Goal: Information Seeking & Learning: Learn about a topic

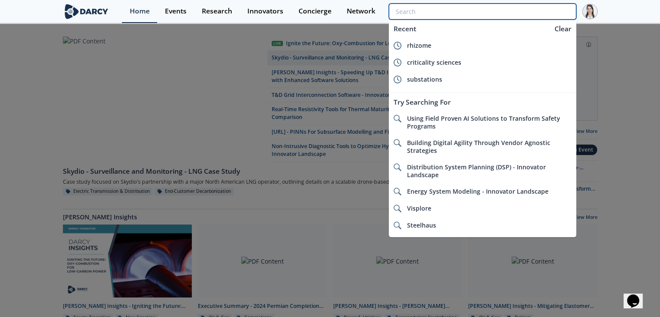
click at [536, 9] on input "search" at bounding box center [482, 11] width 187 height 16
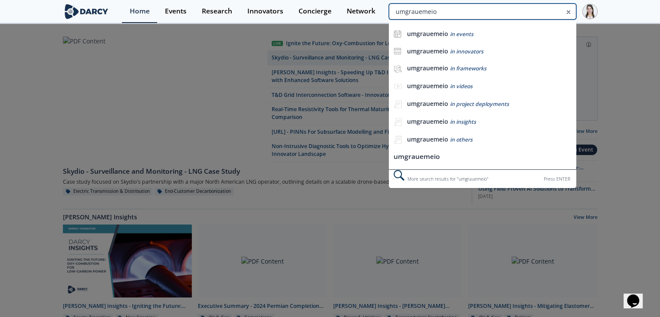
type input "umgrauemeio"
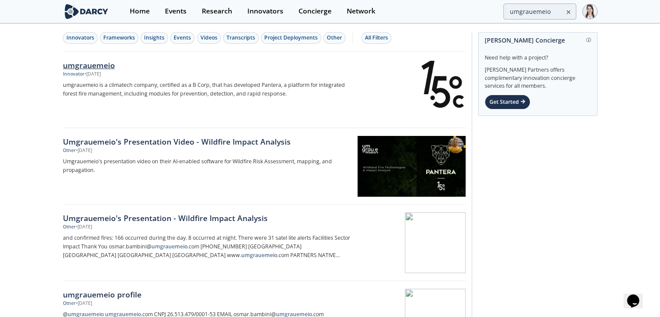
click at [80, 61] on div "umgrauemeio" at bounding box center [206, 64] width 287 height 11
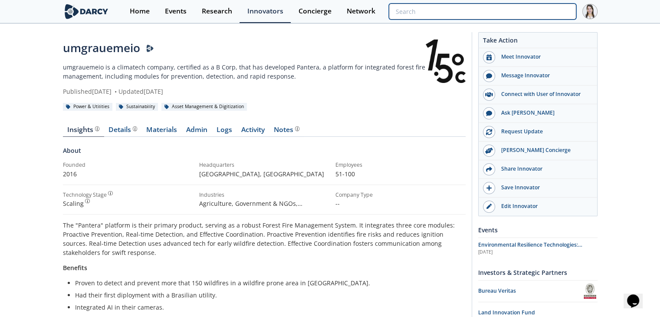
click at [515, 11] on input "search" at bounding box center [482, 11] width 187 height 16
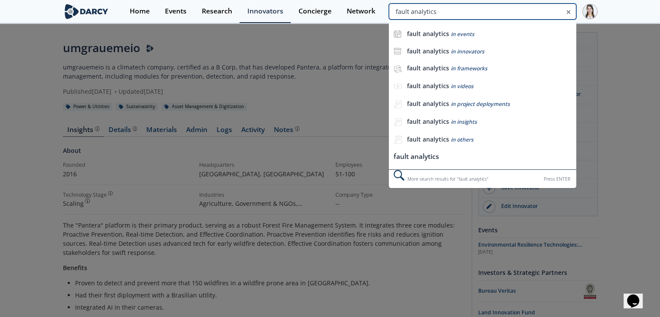
type input "fault analytics"
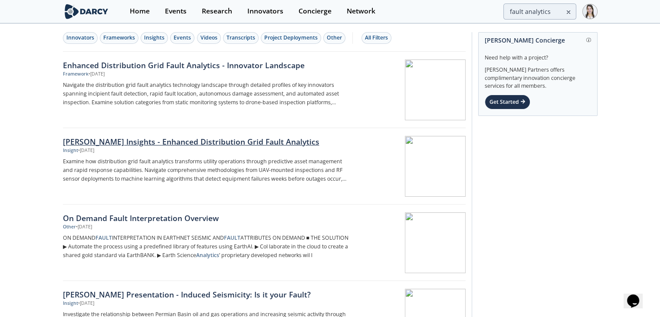
click at [188, 142] on div "[PERSON_NAME] Insights - Enhanced Distribution Grid Fault Analytics" at bounding box center [206, 141] width 287 height 11
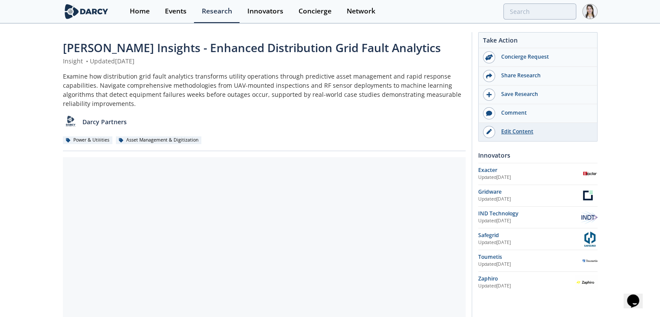
click at [512, 135] on link "Edit Content" at bounding box center [537, 132] width 118 height 18
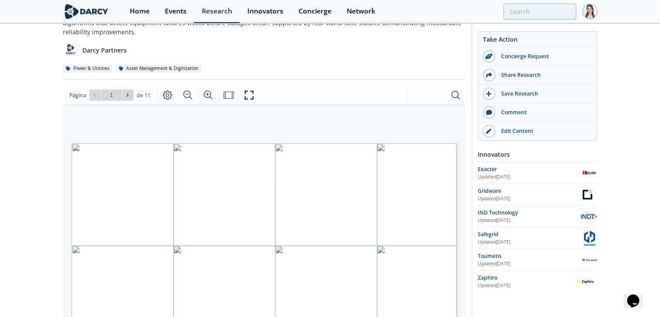
scroll to position [87, 0]
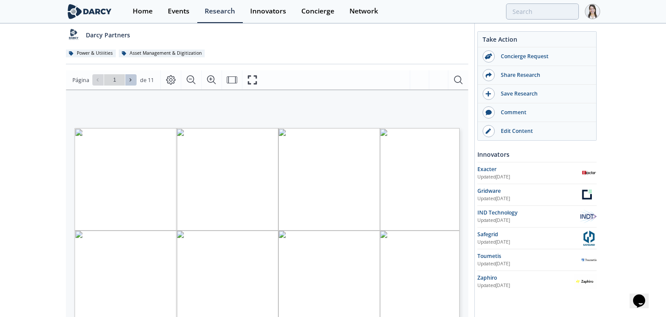
click at [133, 78] on span at bounding box center [131, 80] width 6 height 6
type input "2"
click at [133, 78] on span at bounding box center [131, 80] width 6 height 6
type input "3"
click at [133, 78] on span at bounding box center [131, 80] width 6 height 6
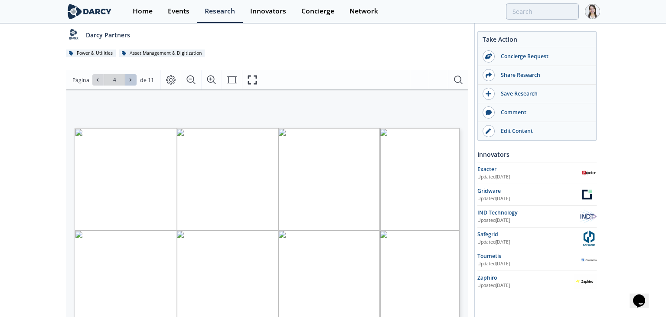
type input "5"
click at [133, 78] on span at bounding box center [131, 80] width 6 height 6
type input "6"
click at [132, 80] on span at bounding box center [131, 80] width 6 height 6
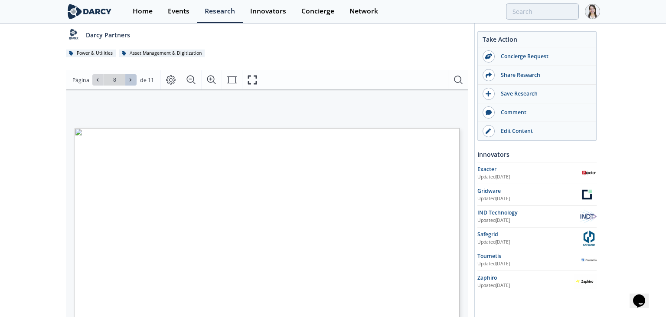
click at [132, 80] on span at bounding box center [131, 80] width 6 height 6
type input "11"
click at [132, 80] on div "Ir a la página 11" at bounding box center [114, 79] width 44 height 11
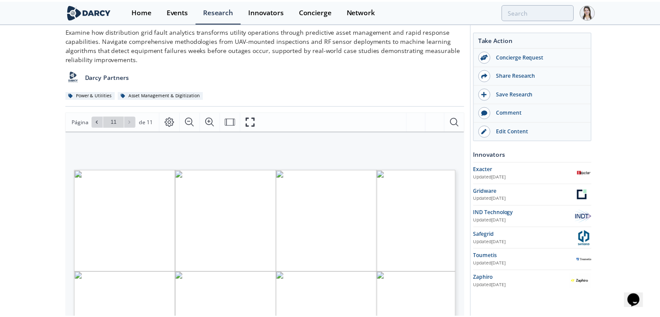
scroll to position [43, 0]
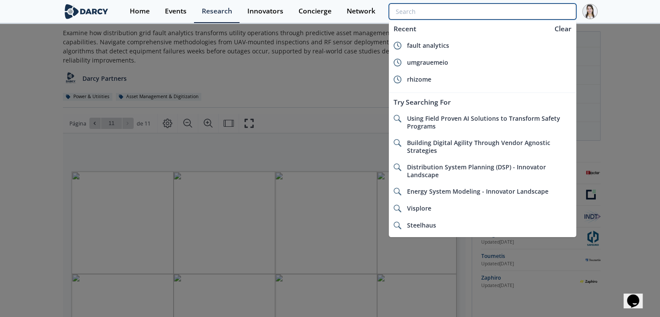
click at [527, 13] on input "search" at bounding box center [482, 11] width 187 height 16
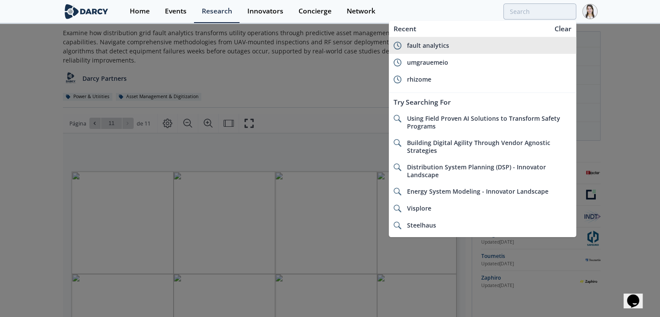
click at [442, 44] on span "fault analytics" at bounding box center [427, 45] width 42 height 8
type input "fault analytics"
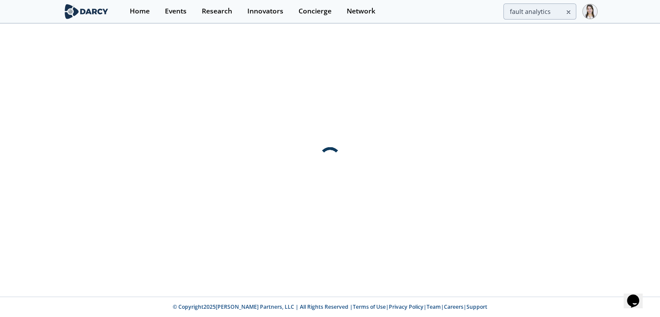
scroll to position [0, 0]
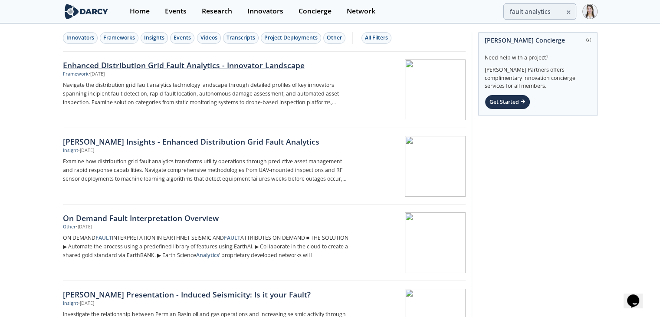
click at [151, 65] on div "Enhanced Distribution Grid Fault Analytics - Innovator Landscape" at bounding box center [206, 64] width 287 height 11
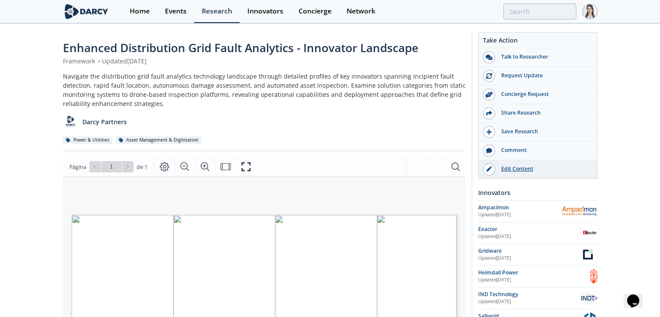
click at [524, 171] on div "Edit Content" at bounding box center [543, 169] width 97 height 8
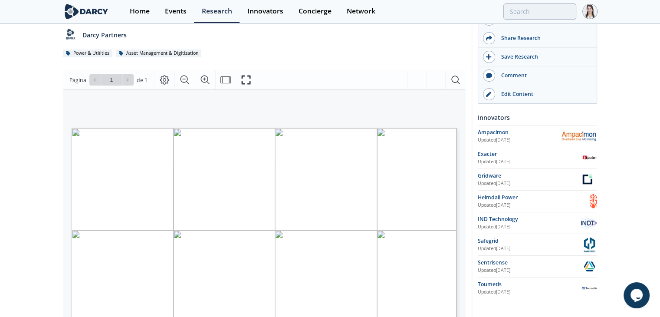
scroll to position [173, 0]
